Goal: Task Accomplishment & Management: Complete application form

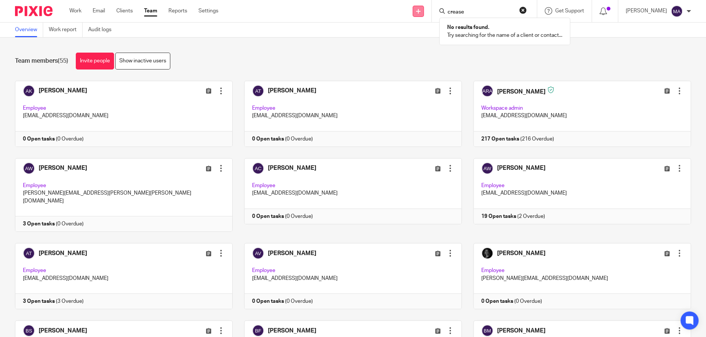
type input "crease"
click at [420, 12] on icon at bounding box center [418, 11] width 5 height 5
click at [418, 54] on link "Add client" at bounding box center [422, 57] width 53 height 11
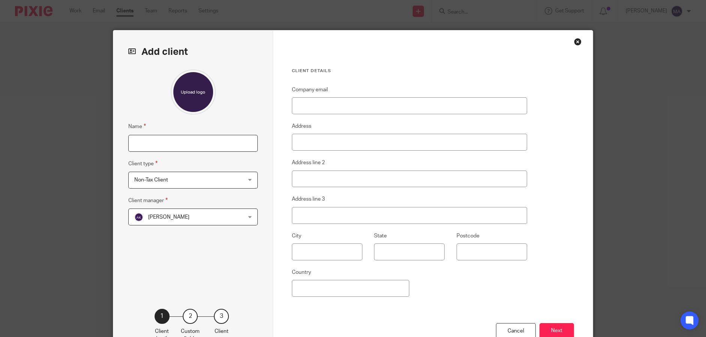
click at [180, 141] on input "Name" at bounding box center [192, 143] width 129 height 17
type input "Creaase Solutions"
click at [234, 219] on div "Adriel Kornschuh Adriel Kornschuh" at bounding box center [192, 216] width 129 height 17
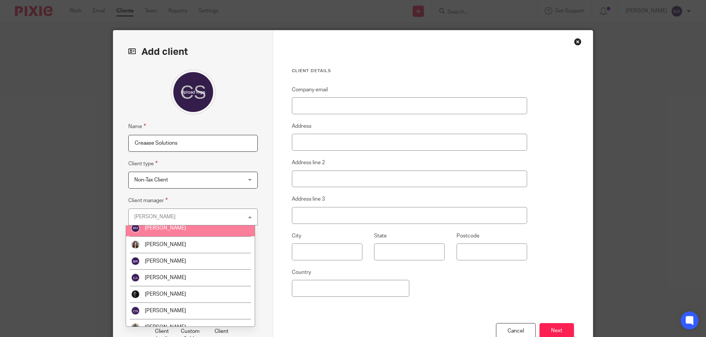
scroll to position [225, 0]
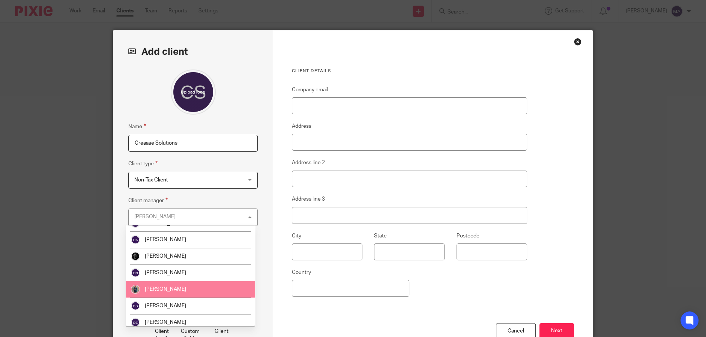
click at [202, 295] on li "[PERSON_NAME]" at bounding box center [190, 289] width 129 height 17
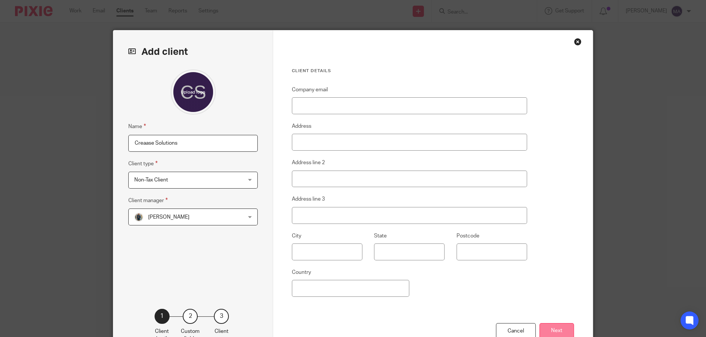
click at [554, 325] on button "Next" at bounding box center [557, 331] width 35 height 16
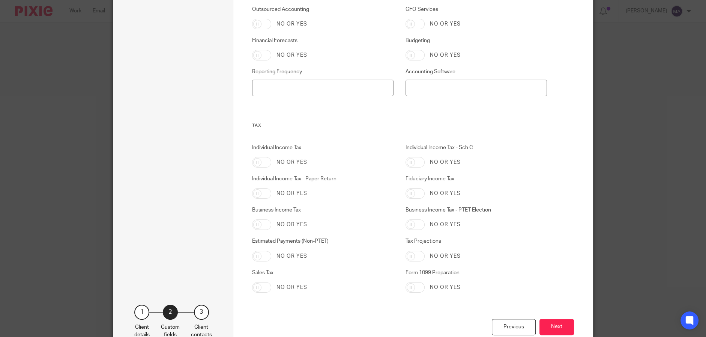
scroll to position [403, 0]
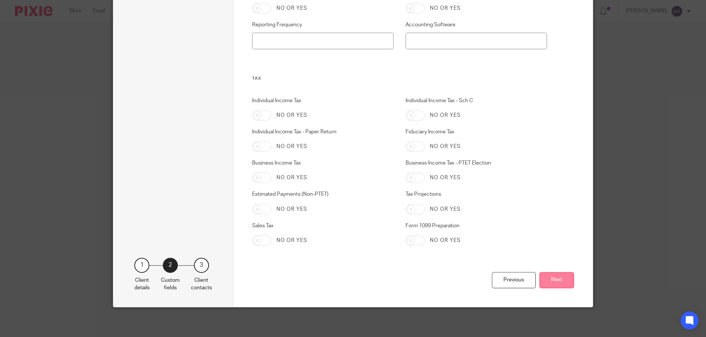
click at [563, 276] on button "Next" at bounding box center [557, 280] width 35 height 16
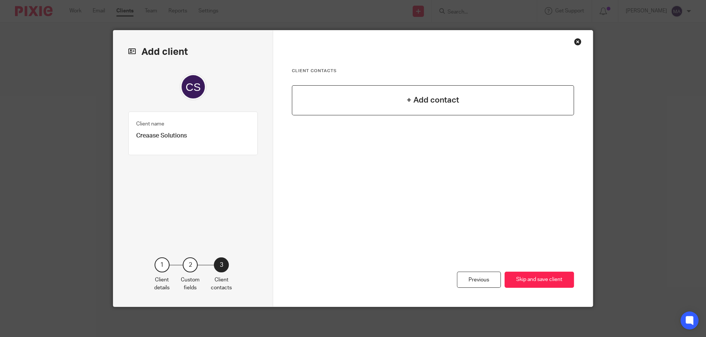
click at [415, 111] on div "+ Add contact" at bounding box center [433, 100] width 282 height 30
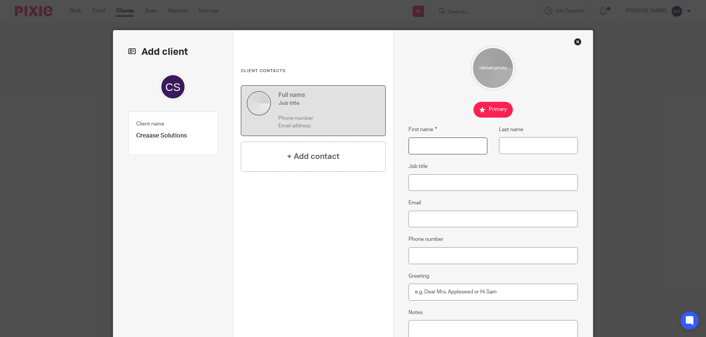
click at [433, 142] on input "First name" at bounding box center [448, 145] width 79 height 17
click at [441, 219] on input "Email" at bounding box center [494, 219] width 170 height 17
paste input "[PERSON_NAME][EMAIL_ADDRESS][DOMAIN_NAME]"
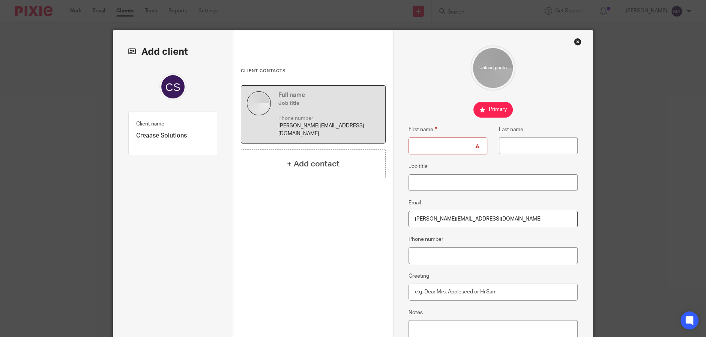
type input "[PERSON_NAME][EMAIL_ADDRESS][DOMAIN_NAME]"
click at [431, 143] on input "First name" at bounding box center [448, 145] width 79 height 17
type input "Eric"
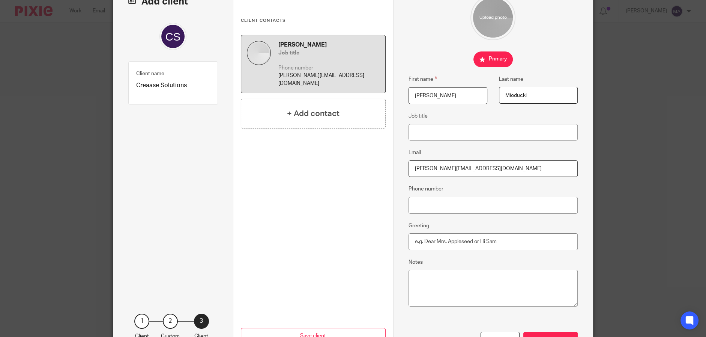
scroll to position [106, 0]
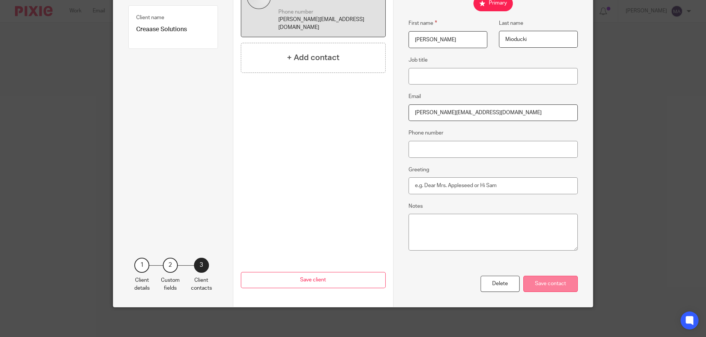
type input "Mioducki"
click at [563, 282] on div "Save contact" at bounding box center [551, 283] width 54 height 16
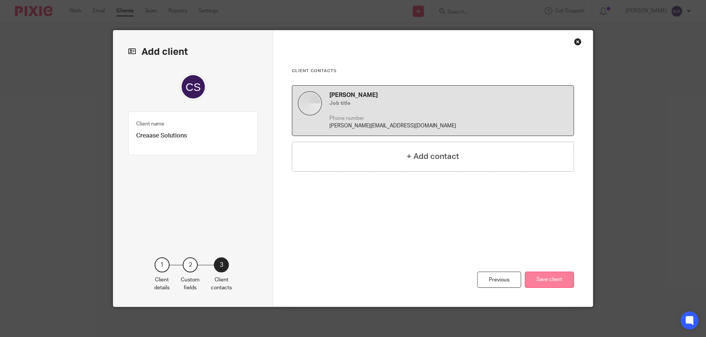
click at [556, 281] on button "Save client" at bounding box center [549, 279] width 49 height 16
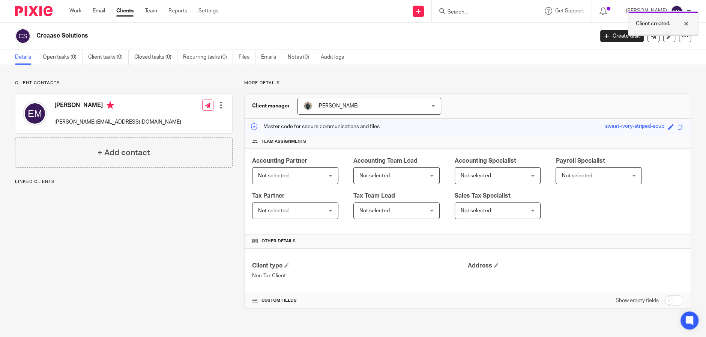
click at [686, 23] on div at bounding box center [681, 23] width 20 height 9
click at [664, 36] on link at bounding box center [670, 36] width 12 height 12
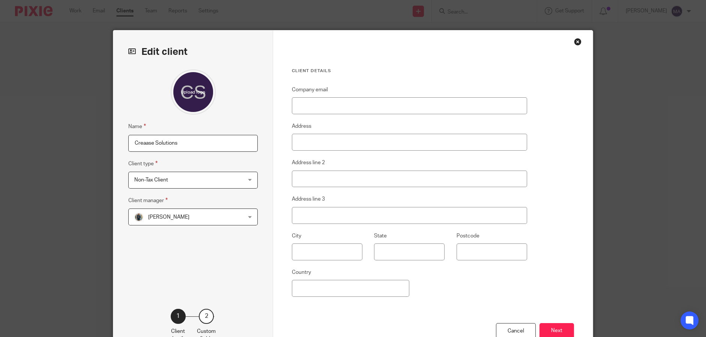
click at [150, 143] on input "Creaase Solutions" at bounding box center [192, 143] width 129 height 17
type input "Crease Solutions"
click at [558, 325] on button "Next" at bounding box center [557, 331] width 35 height 16
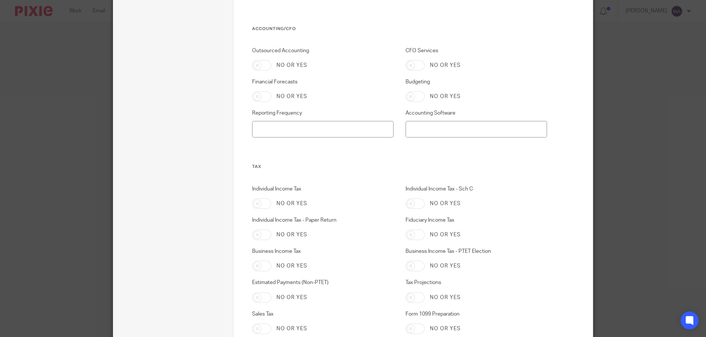
scroll to position [375, 0]
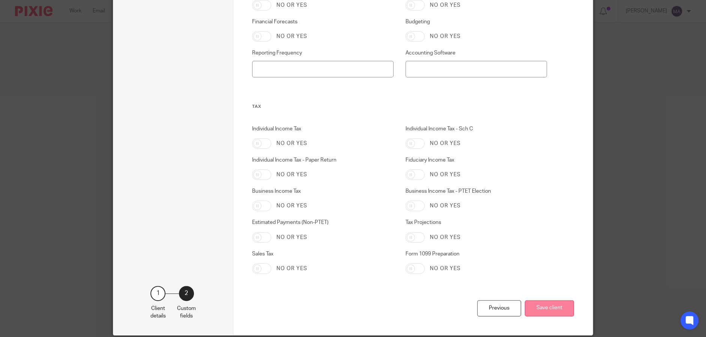
click at [562, 310] on button "Save client" at bounding box center [549, 308] width 49 height 16
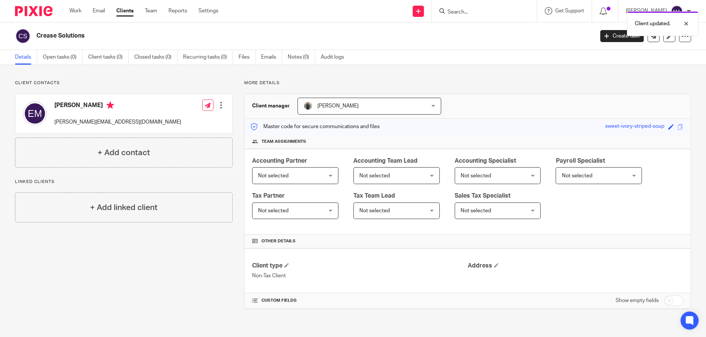
click at [177, 289] on div "Client contacts Eric Mioducki eric@creasemail.com Edit contact Create client fr…" at bounding box center [117, 194] width 229 height 229
click at [583, 77] on div "Client contacts Eric Mioducki eric@creasemail.com Edit contact Create client fr…" at bounding box center [353, 194] width 706 height 259
click at [685, 23] on div at bounding box center [681, 23] width 20 height 9
click at [679, 41] on div at bounding box center [685, 36] width 12 height 12
click at [682, 36] on icon at bounding box center [686, 36] width 8 height 8
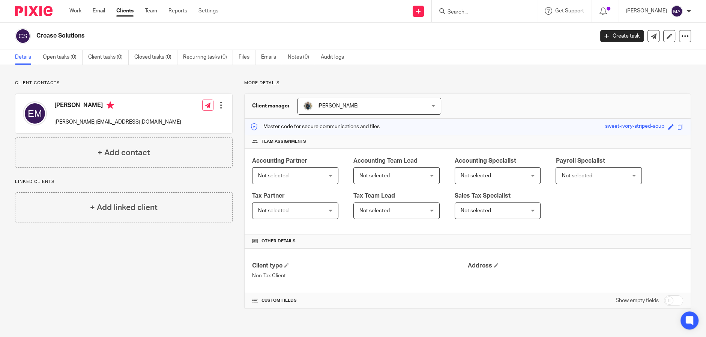
click at [391, 104] on span "[PERSON_NAME]" at bounding box center [359, 106] width 110 height 16
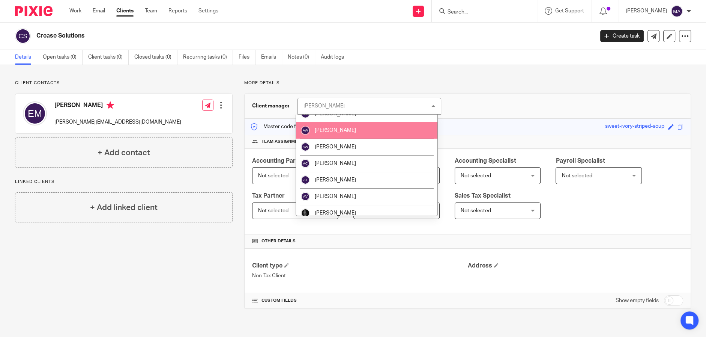
scroll to position [75, 0]
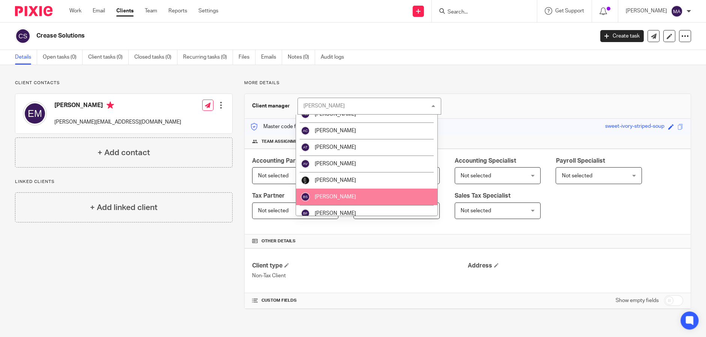
click at [367, 198] on li "[PERSON_NAME]" at bounding box center [367, 196] width 142 height 17
